Goal: Find contact information: Find contact information

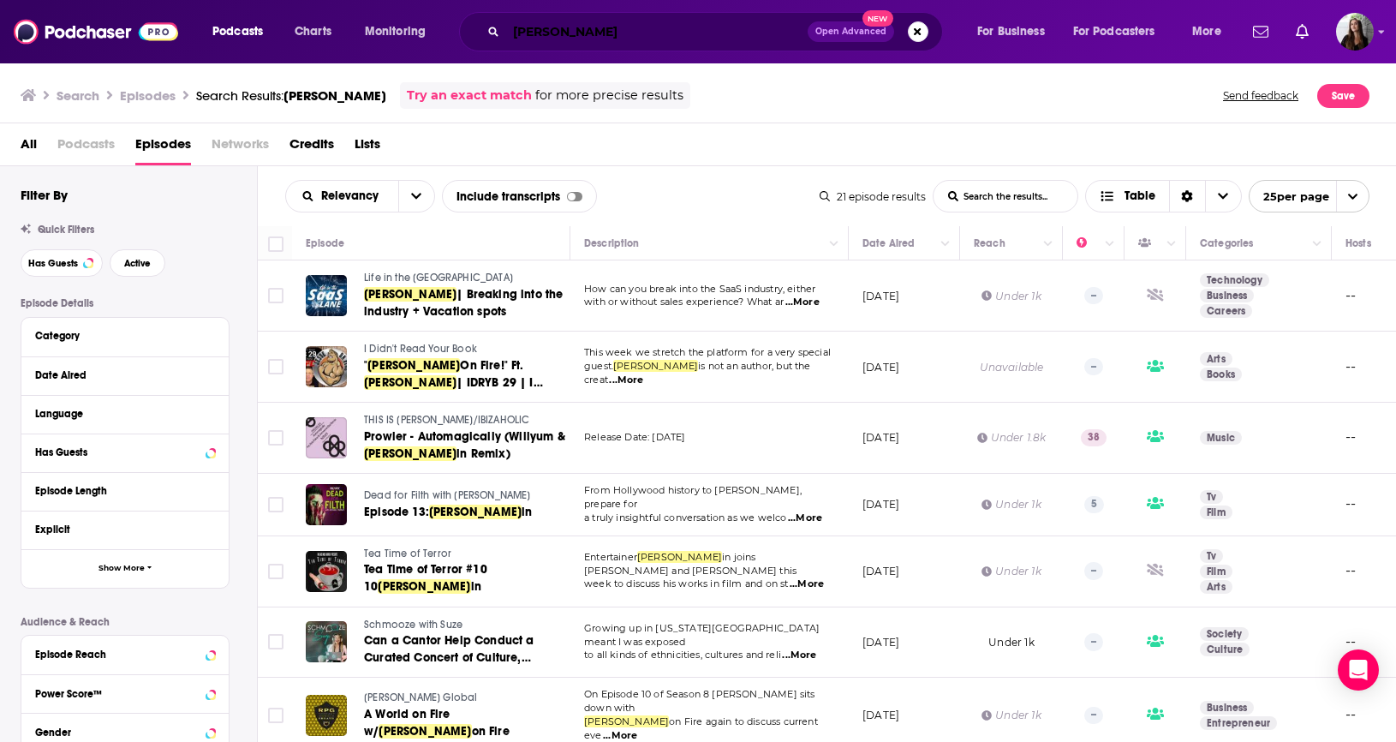
click at [615, 44] on input "[PERSON_NAME]" at bounding box center [657, 31] width 302 height 27
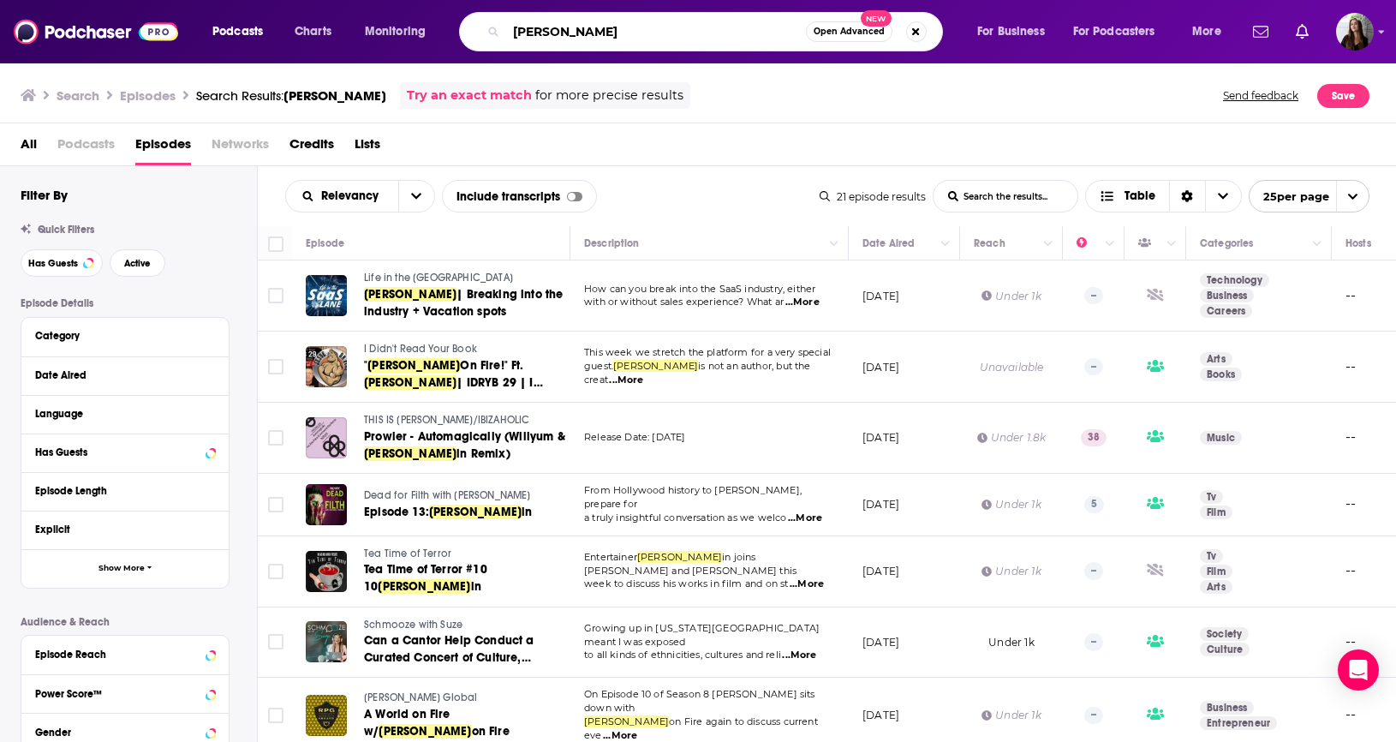
scroll to position [992, 0]
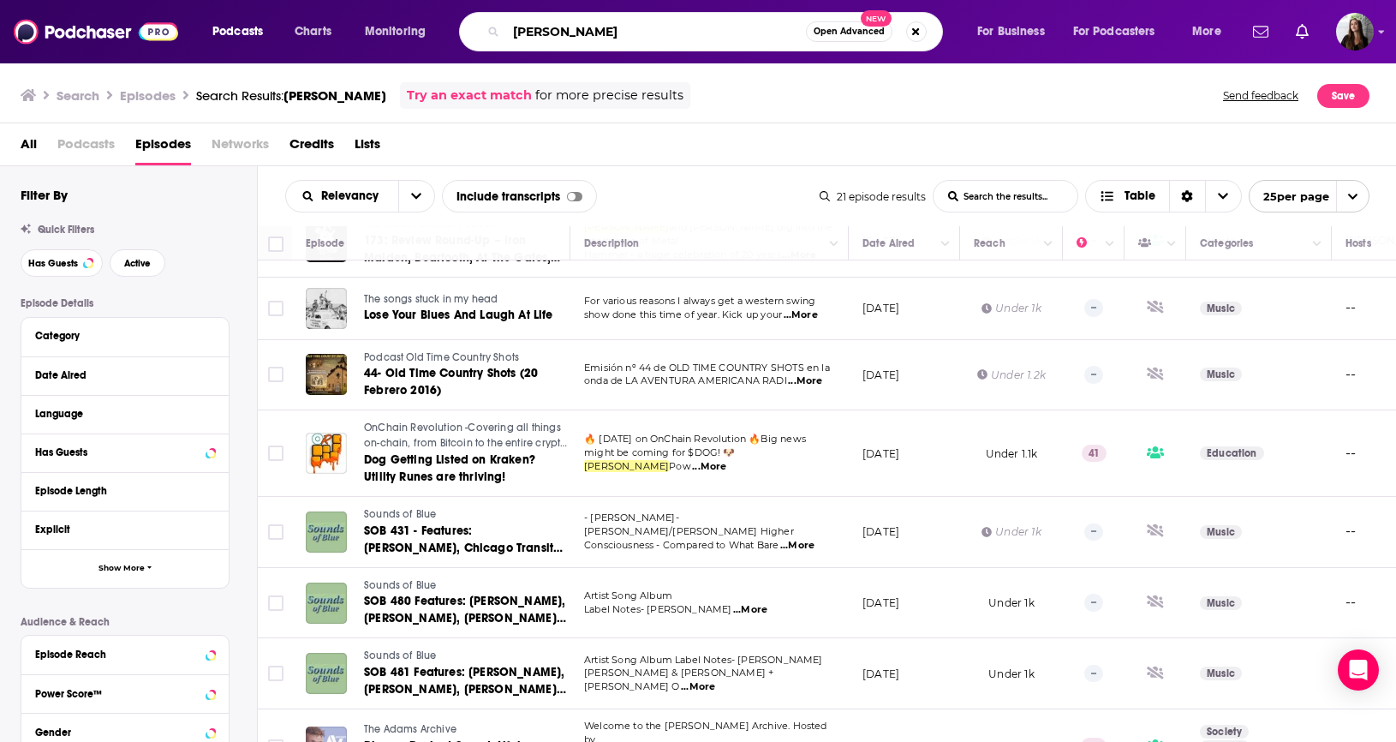
click at [611, 39] on input "[PERSON_NAME]" at bounding box center [656, 31] width 300 height 27
type input "wiser than me"
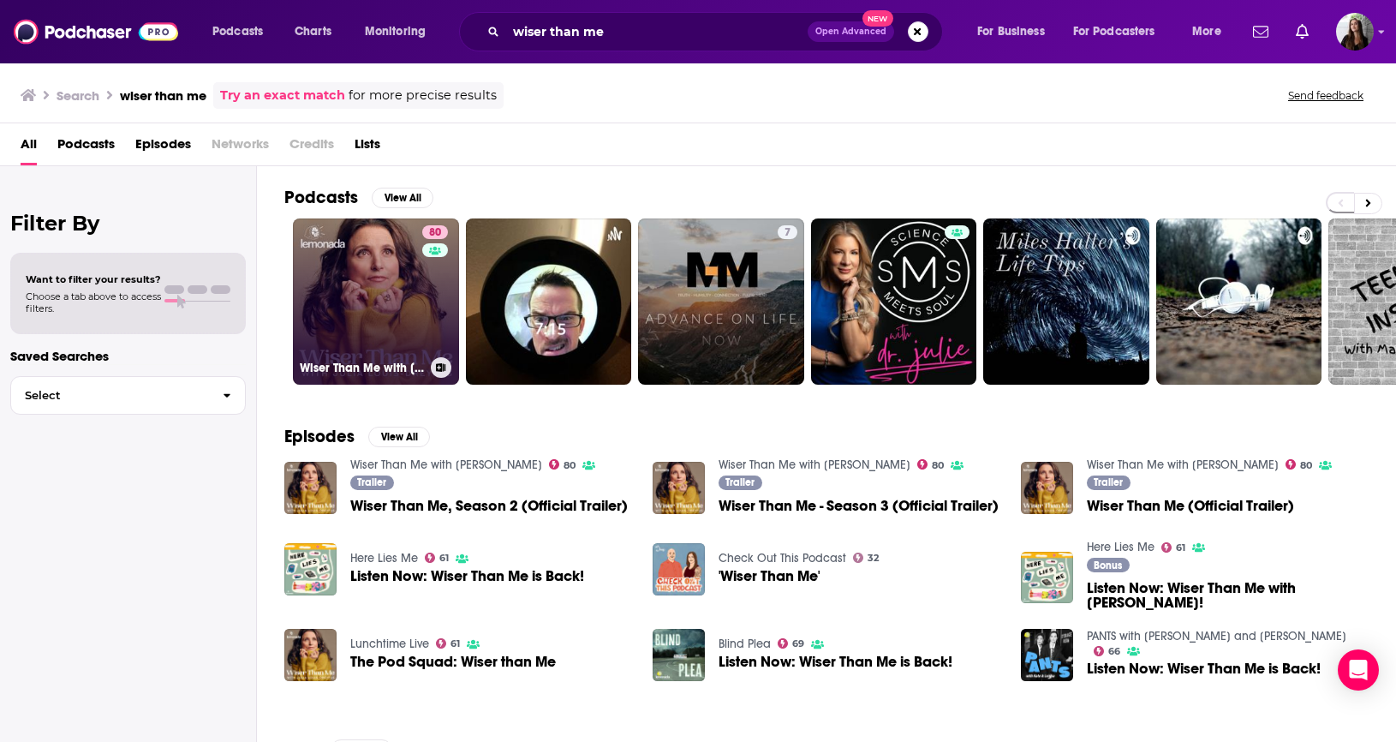
click at [335, 304] on link "80 Wiser Than Me with [PERSON_NAME]" at bounding box center [376, 301] width 166 height 166
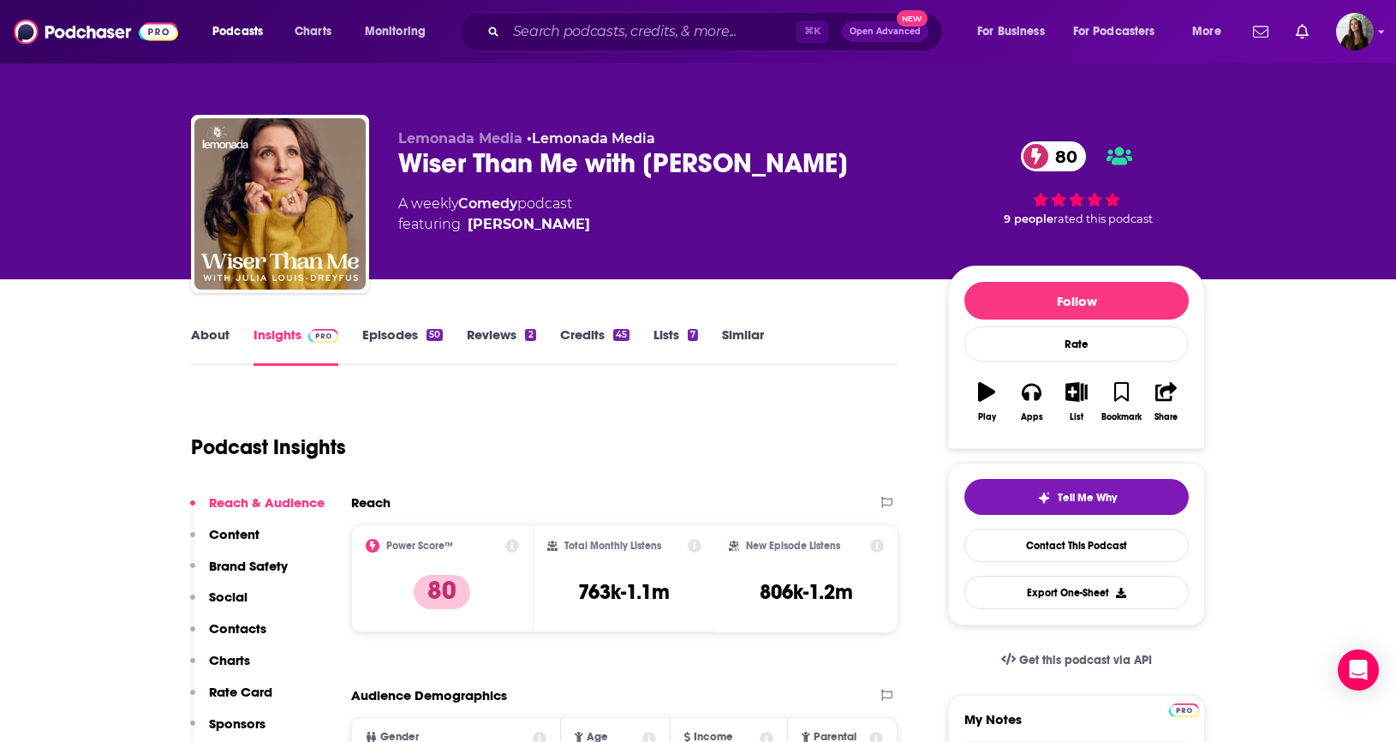
click at [212, 332] on link "About" at bounding box center [210, 345] width 39 height 39
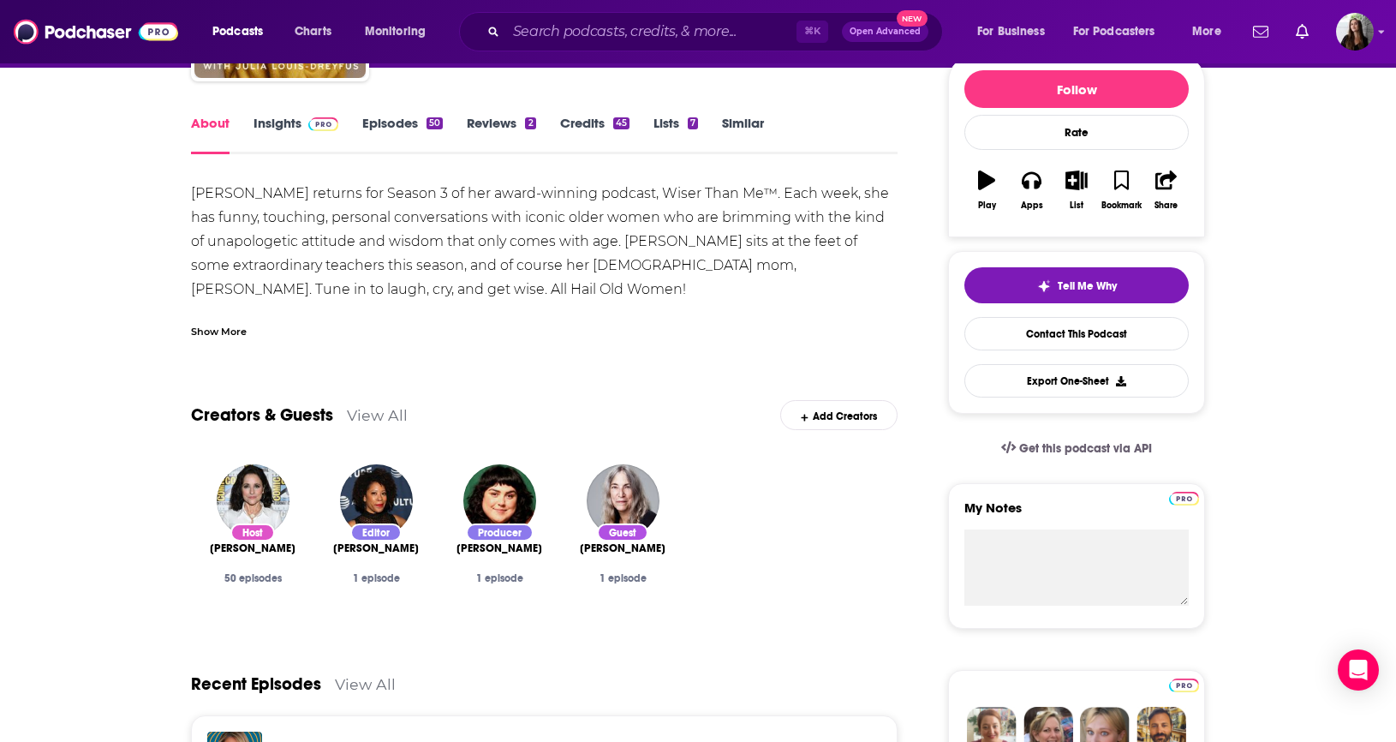
scroll to position [200, 0]
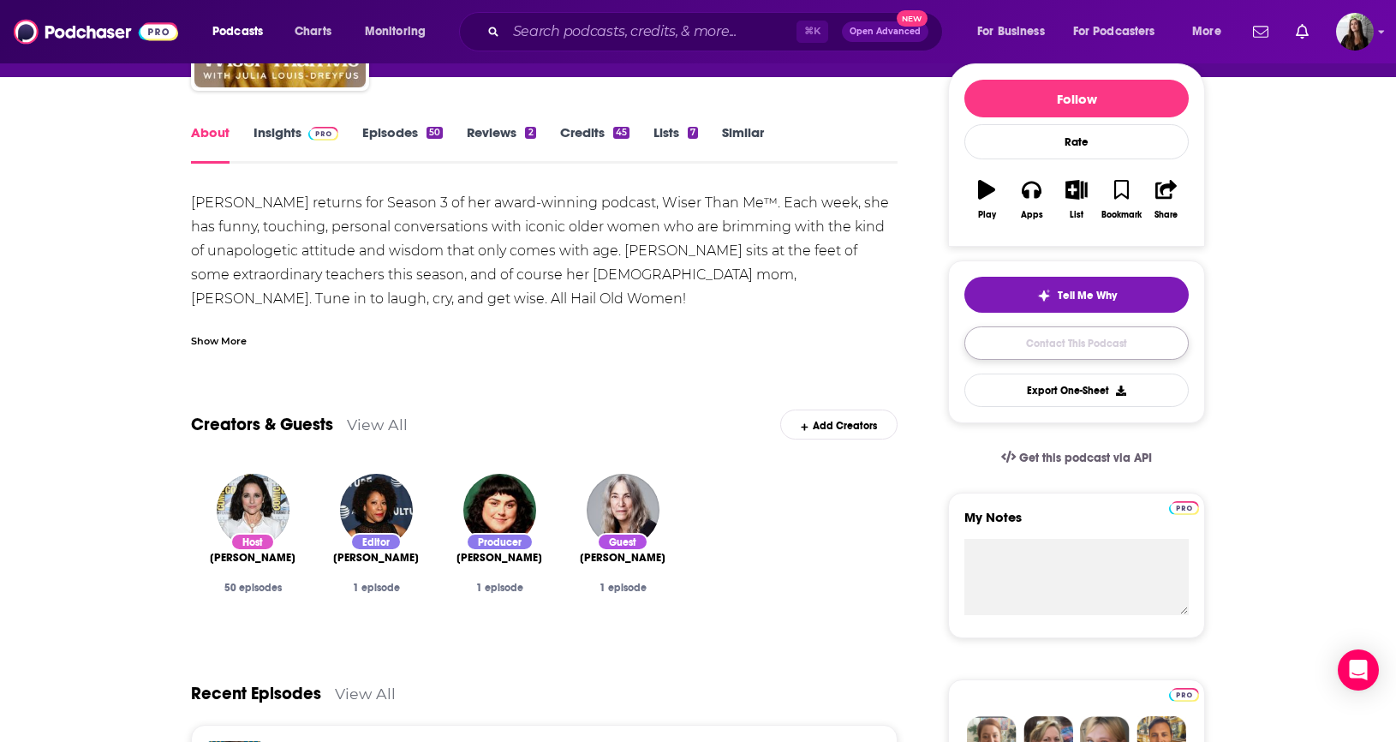
click at [1095, 356] on link "Contact This Podcast" at bounding box center [1077, 342] width 224 height 33
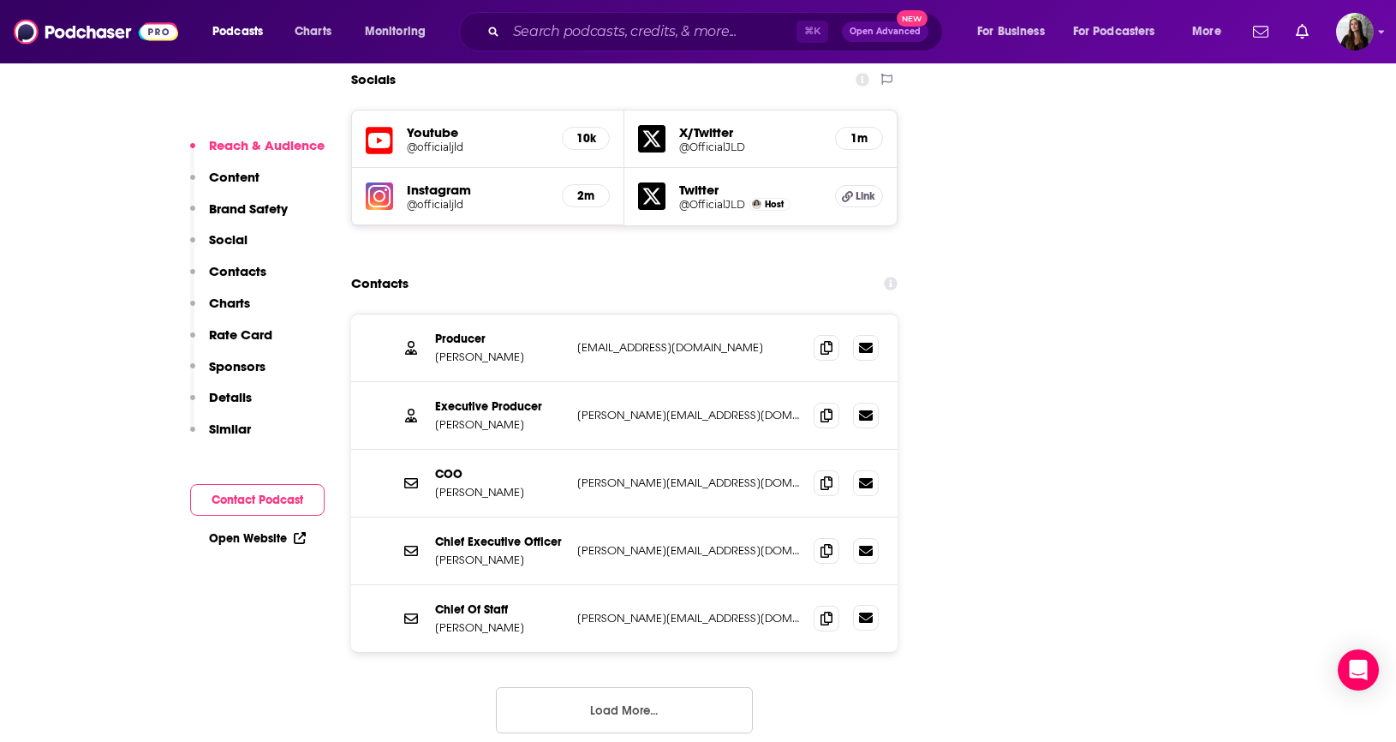
scroll to position [1990, 0]
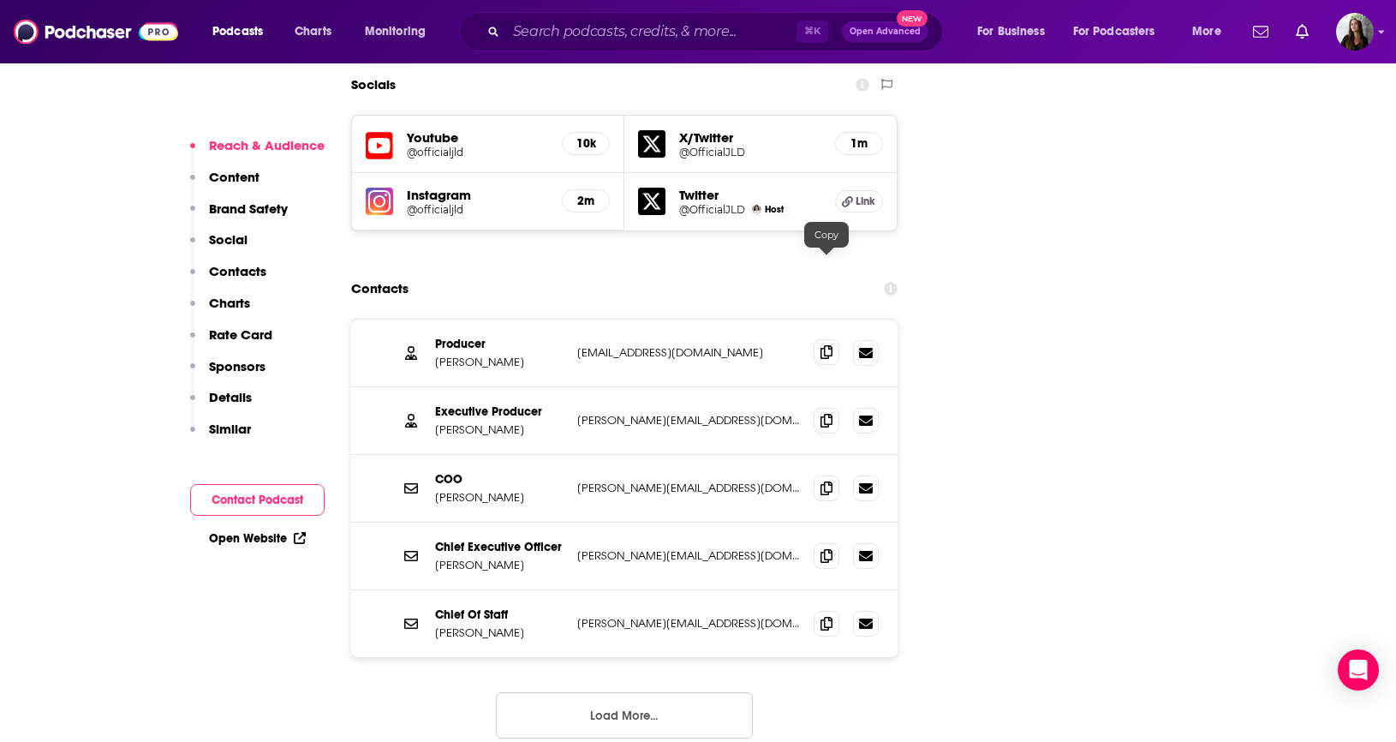
click at [817, 339] on span at bounding box center [827, 352] width 26 height 26
